Goal: Information Seeking & Learning: Learn about a topic

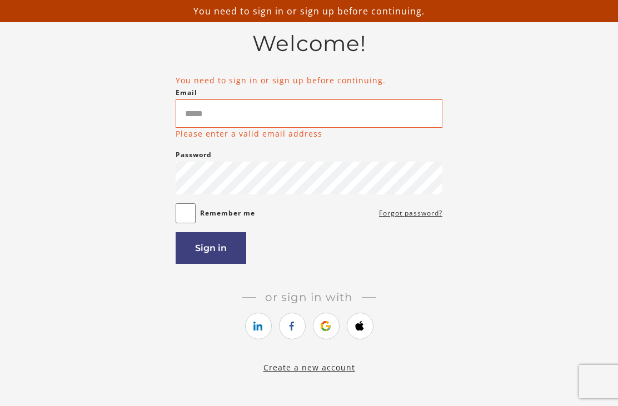
scroll to position [59, 0]
click at [328, 332] on icon "https://courses.thinkific.com/users/auth/google?ss%5Breferral%5D=&ss%5Buser_ret…" at bounding box center [326, 325] width 14 height 13
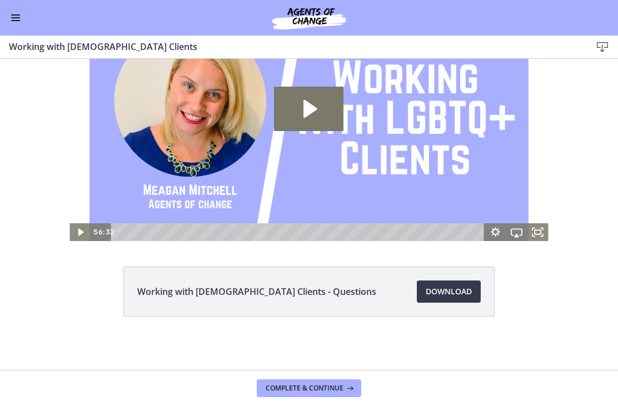
scroll to position [64, 0]
click at [479, 294] on link "Download Opens in a new window" at bounding box center [449, 292] width 64 height 22
